Goal: Task Accomplishment & Management: Complete application form

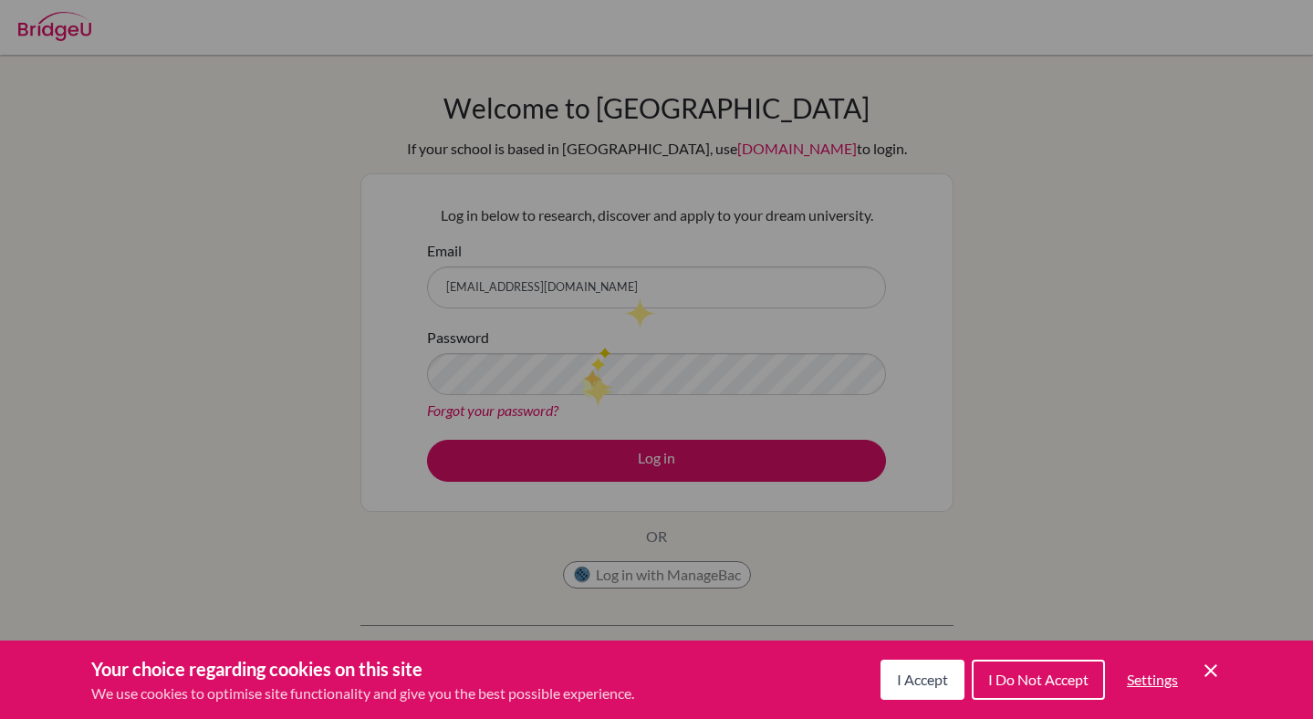
type input "[EMAIL_ADDRESS][DOMAIN_NAME]"
click at [427, 440] on button "Log in" at bounding box center [656, 461] width 459 height 42
click at [574, 286] on input "[EMAIL_ADDRESS][DOMAIN_NAME]" at bounding box center [656, 287] width 459 height 42
drag, startPoint x: 625, startPoint y: 286, endPoint x: 431, endPoint y: 282, distance: 193.4
click at [431, 282] on input "[EMAIL_ADDRESS][DOMAIN_NAME]" at bounding box center [656, 287] width 459 height 42
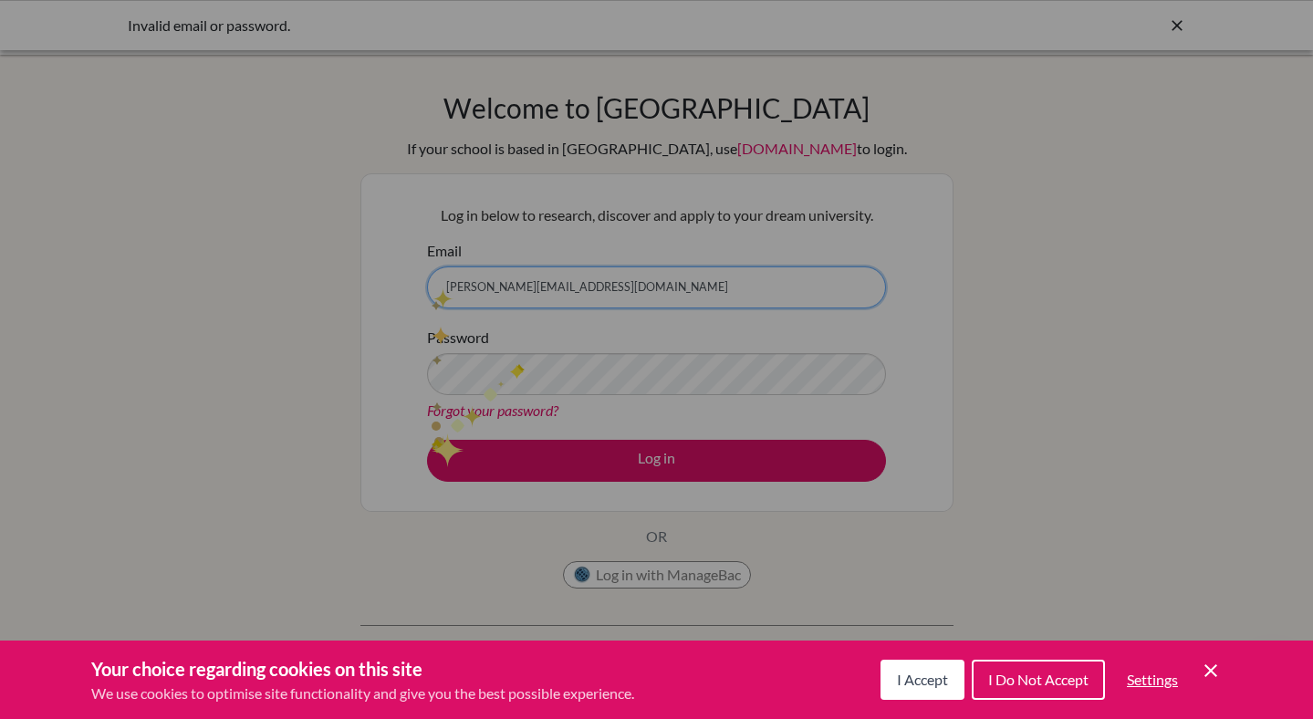
type input "[PERSON_NAME][EMAIL_ADDRESS][DOMAIN_NAME]"
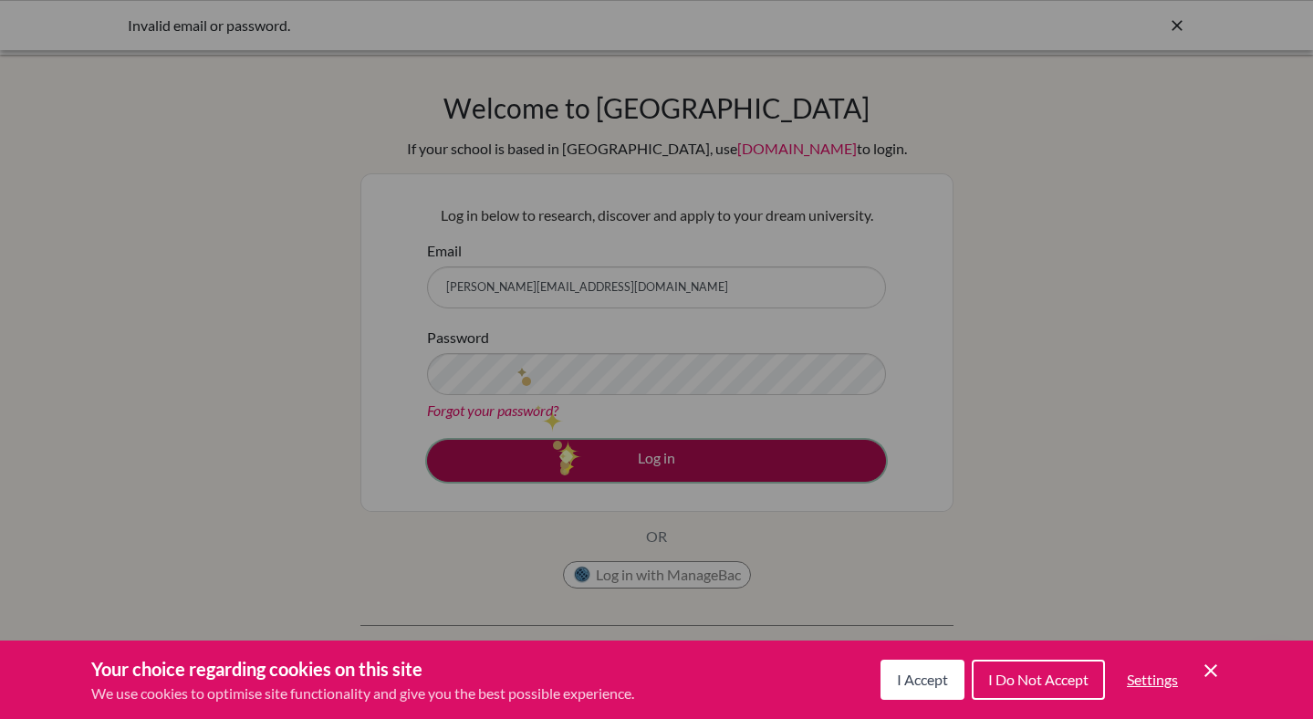
click at [560, 459] on button "Log in" at bounding box center [656, 461] width 459 height 42
